Goal: Transaction & Acquisition: Subscribe to service/newsletter

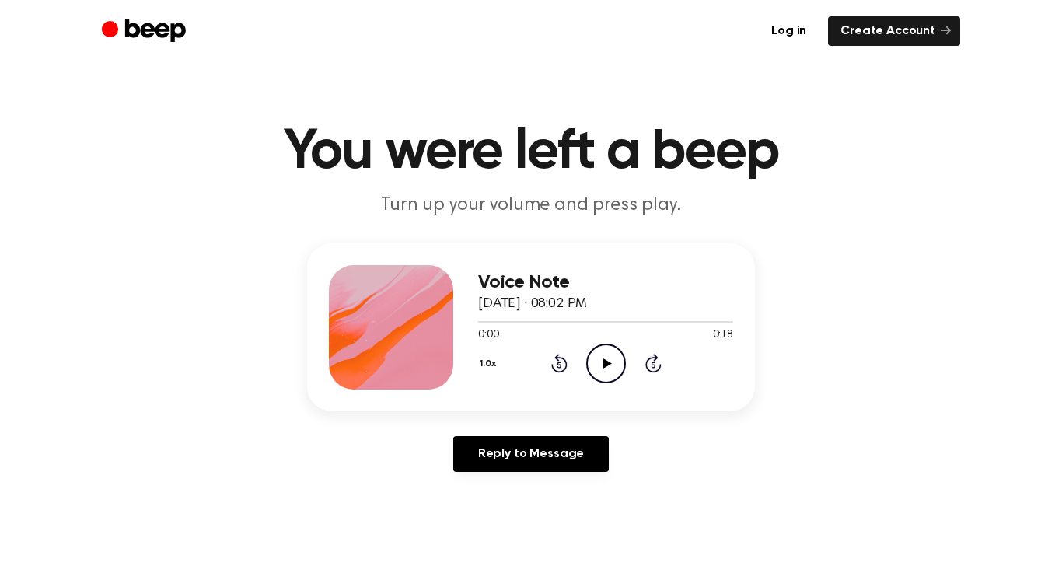
click at [640, 488] on main "You were left a beep Turn up your volume and press play. Voice Note [DATE] · 08…" at bounding box center [531, 479] width 1062 height 959
click at [610, 350] on icon "Play Audio" at bounding box center [606, 364] width 40 height 40
click at [602, 372] on icon "Pause Audio" at bounding box center [606, 364] width 40 height 40
click at [480, 322] on div at bounding box center [505, 322] width 55 height 2
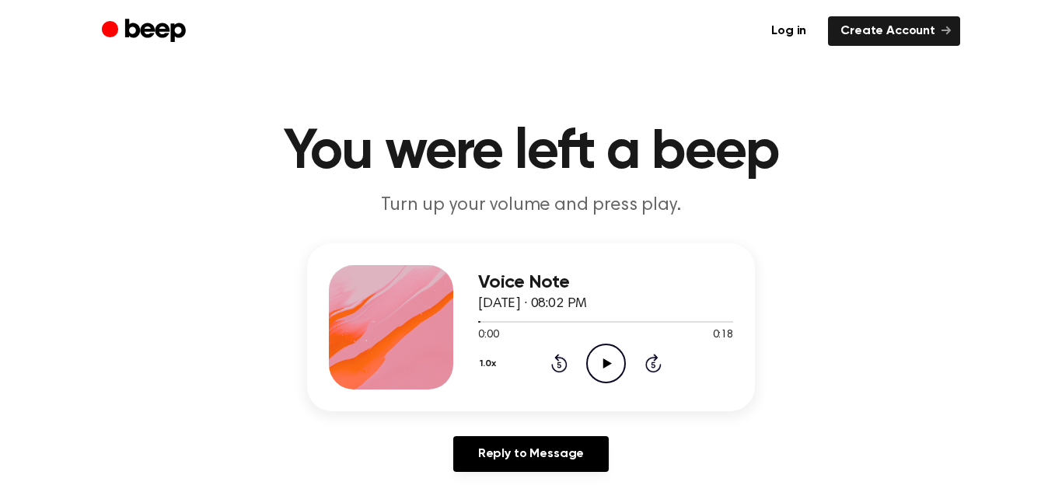
click at [599, 353] on icon "Play Audio" at bounding box center [606, 364] width 40 height 40
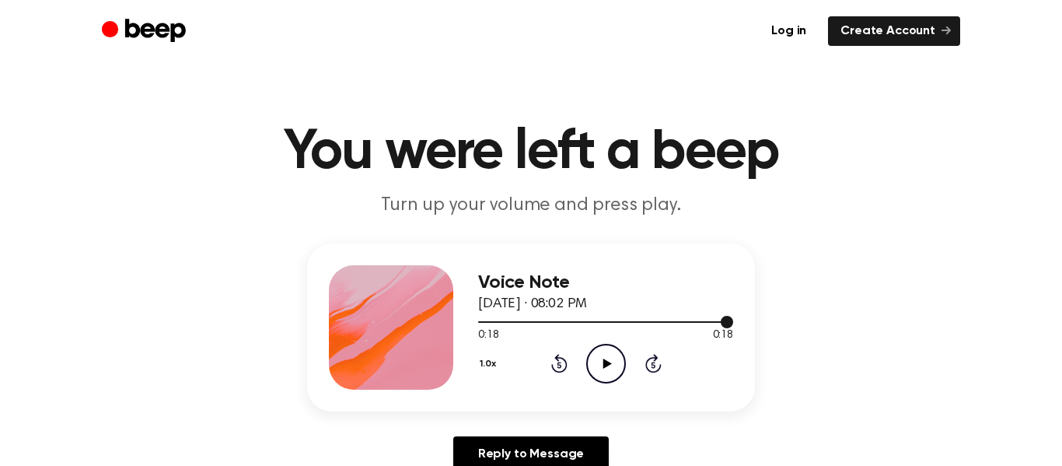
click at [482, 323] on div at bounding box center [605, 321] width 255 height 12
click at [616, 355] on icon "Play Audio" at bounding box center [606, 364] width 40 height 40
click at [483, 324] on div at bounding box center [605, 321] width 255 height 12
click at [594, 363] on icon "Play Audio" at bounding box center [606, 364] width 40 height 40
click at [606, 362] on icon at bounding box center [607, 363] width 9 height 10
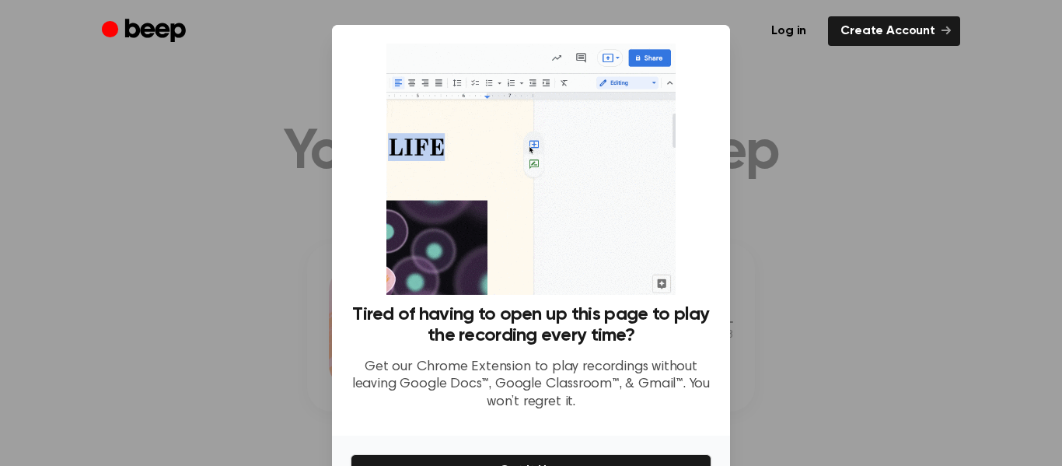
click at [797, 302] on div at bounding box center [531, 233] width 1062 height 466
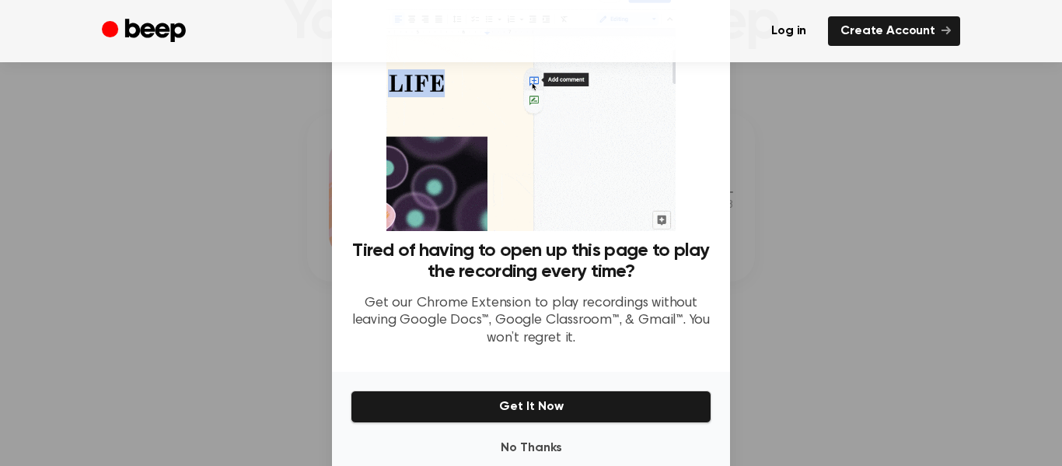
scroll to position [92, 0]
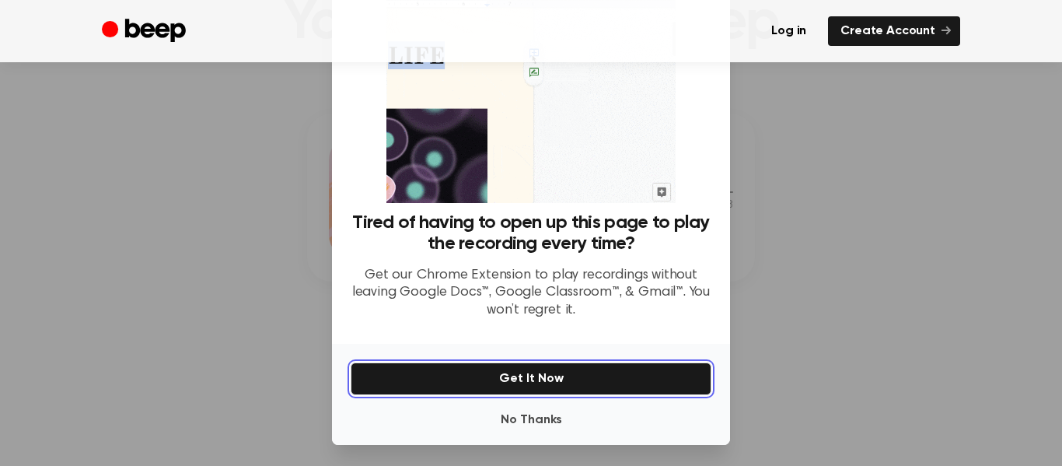
click at [629, 385] on button "Get It Now" at bounding box center [531, 378] width 361 height 33
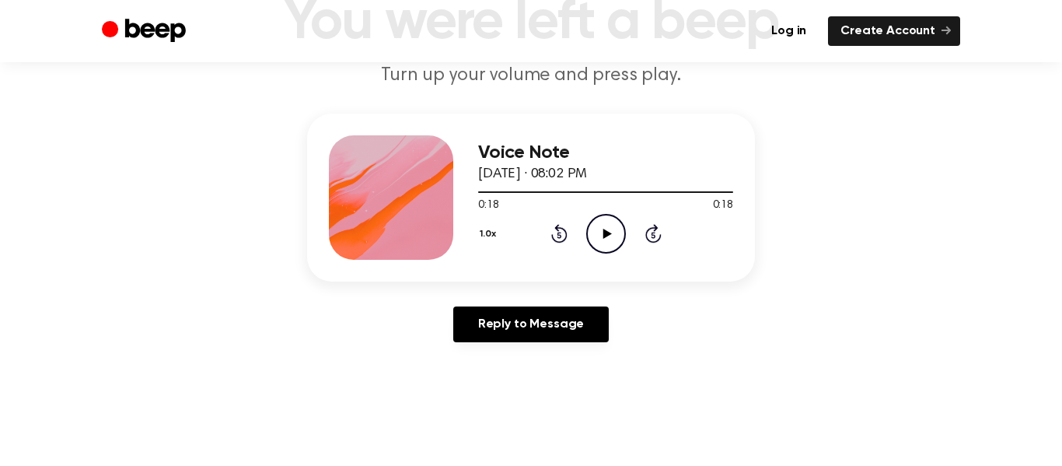
click at [607, 222] on icon "Play Audio" at bounding box center [606, 234] width 40 height 40
click at [620, 42] on ul "Log in Create Account" at bounding box center [581, 31] width 758 height 30
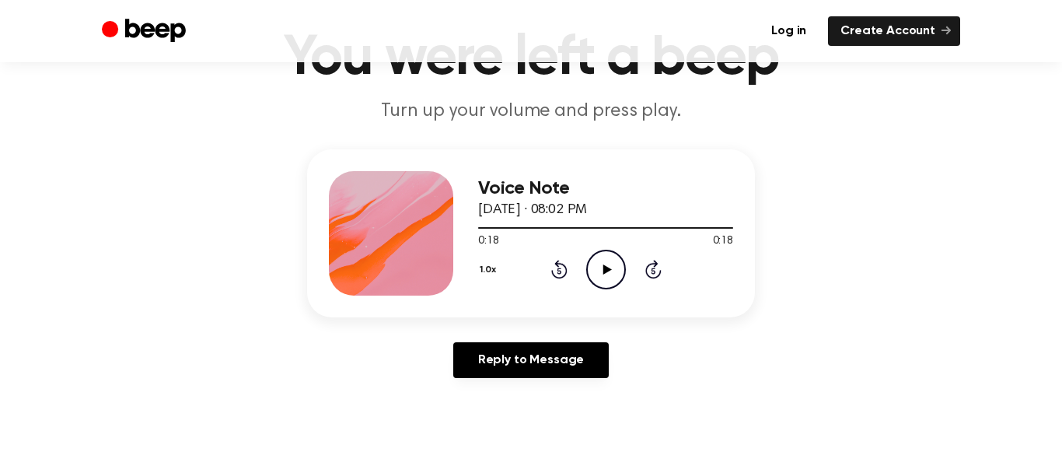
scroll to position [96, 0]
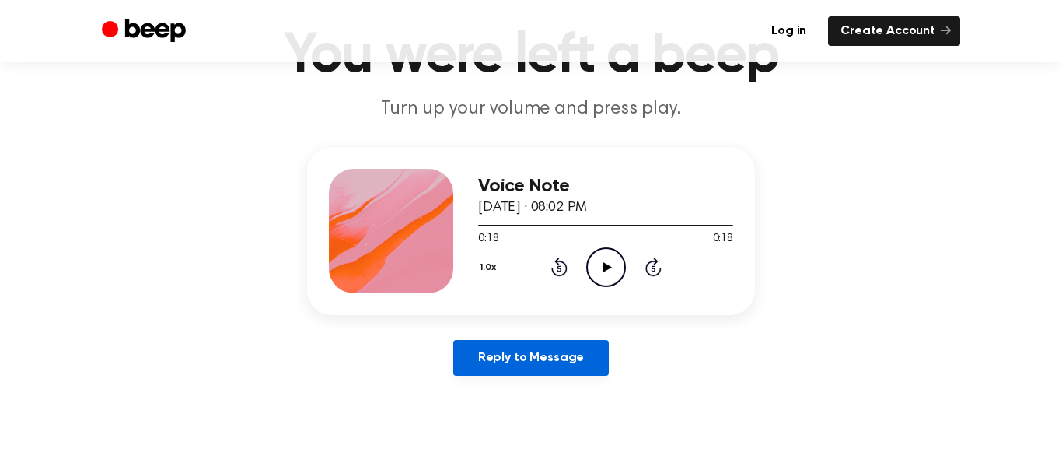
click at [550, 352] on link "Reply to Message" at bounding box center [530, 358] width 155 height 36
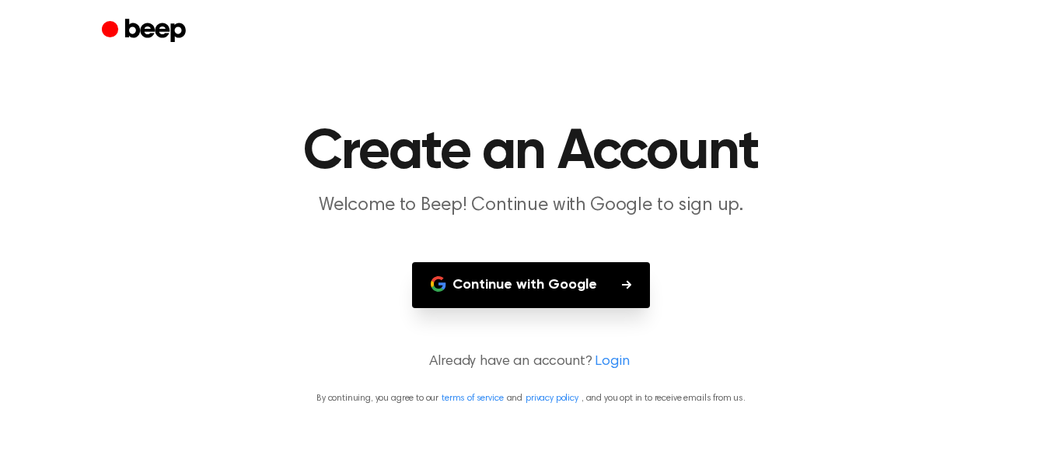
click at [602, 304] on button "Continue with Google" at bounding box center [531, 285] width 238 height 46
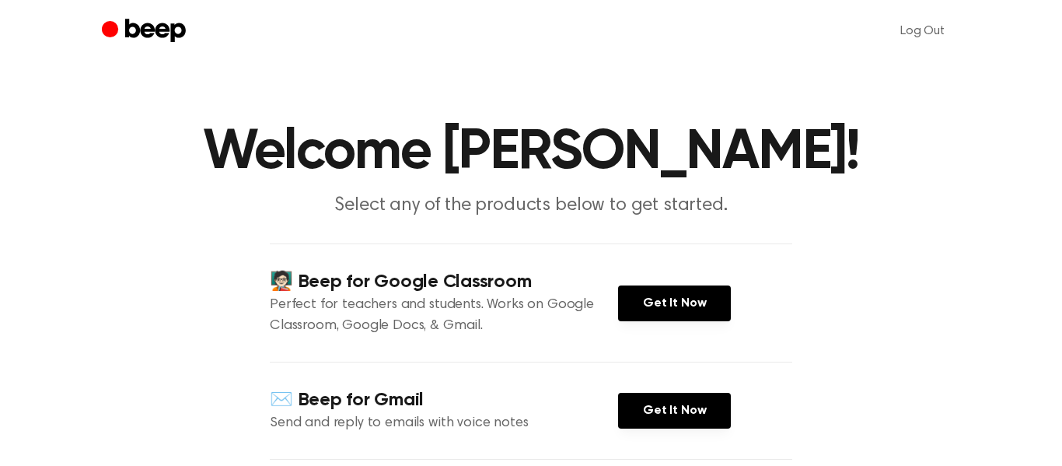
click at [181, 22] on icon "Beep" at bounding box center [146, 31] width 88 height 30
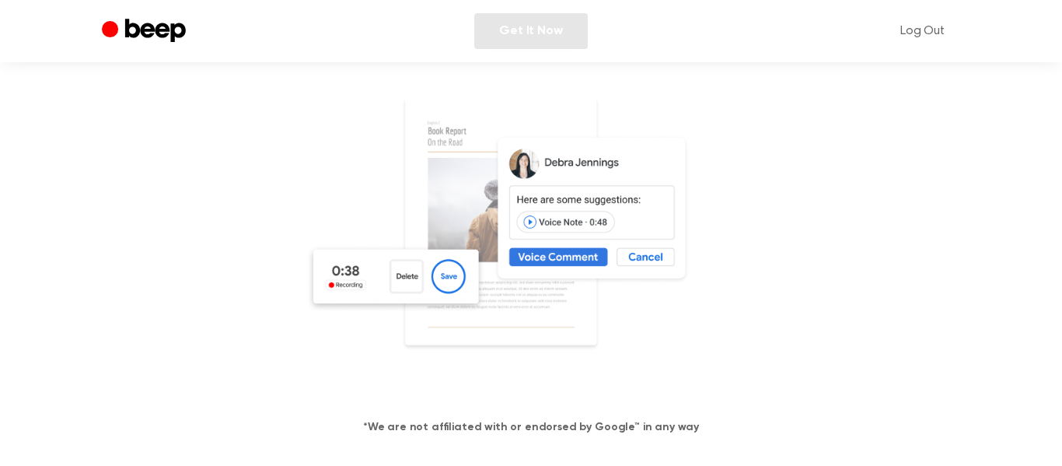
scroll to position [258, 0]
click at [594, 252] on img at bounding box center [531, 242] width 451 height 299
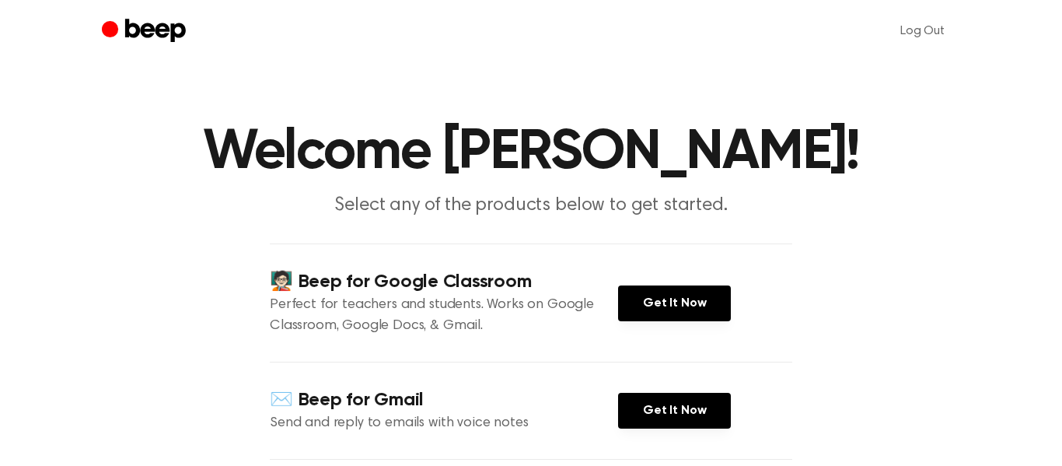
scroll to position [3, 0]
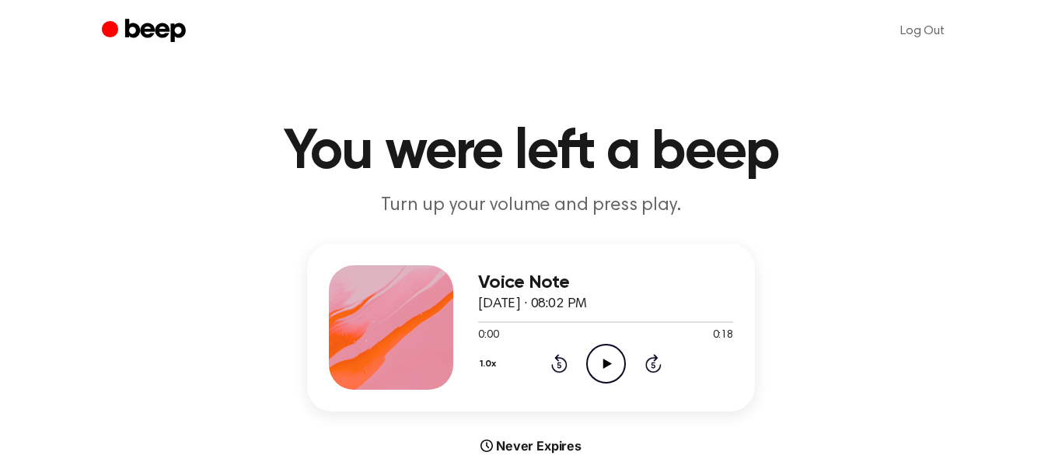
click at [623, 376] on icon "Play Audio" at bounding box center [606, 364] width 40 height 40
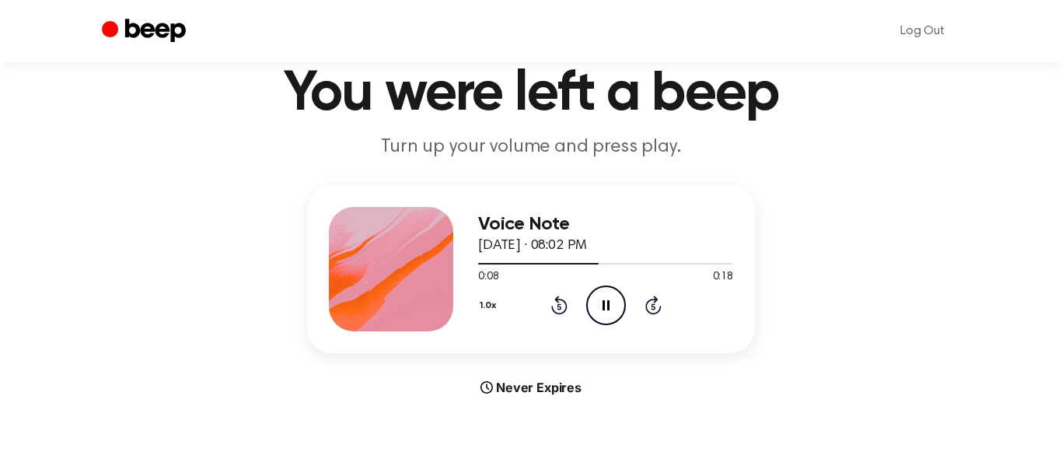
scroll to position [57, 0]
